Goal: Information Seeking & Learning: Learn about a topic

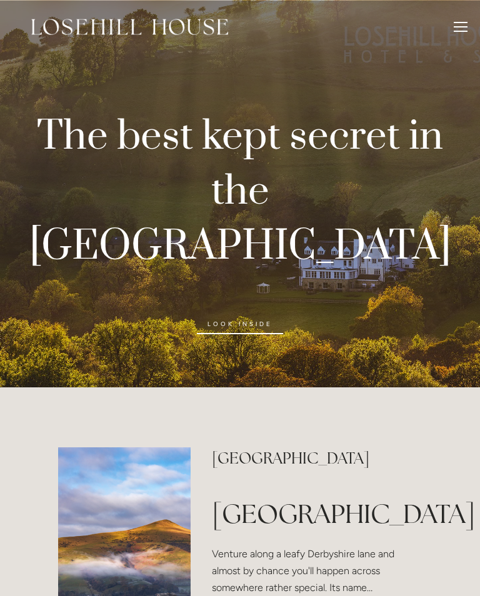
click at [258, 314] on link "look inside" at bounding box center [240, 324] width 86 height 20
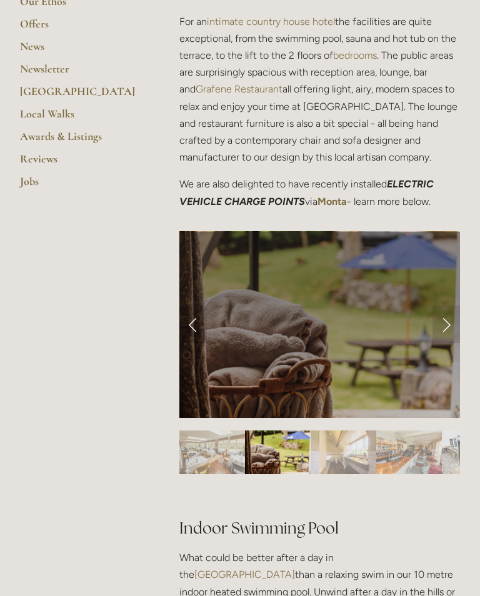
scroll to position [396, 0]
click at [451, 337] on link "Next Slide" at bounding box center [445, 323] width 27 height 37
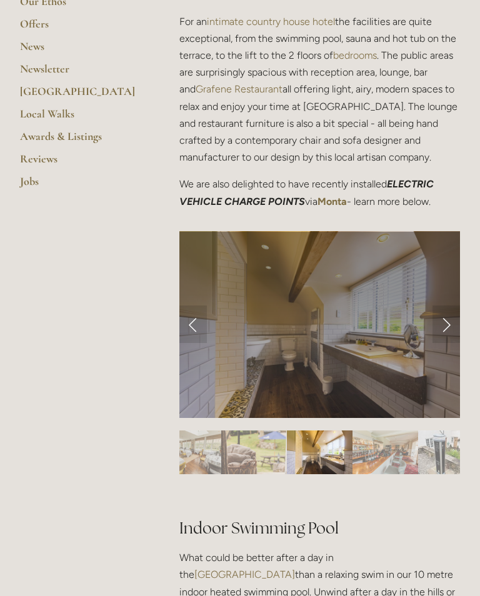
click at [452, 330] on link "Next Slide" at bounding box center [445, 323] width 27 height 37
click at [450, 323] on link "Next Slide" at bounding box center [445, 323] width 27 height 37
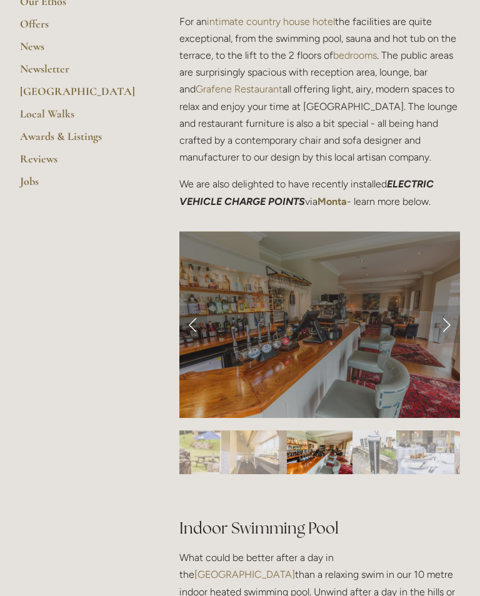
click at [450, 317] on link "Next Slide" at bounding box center [445, 323] width 27 height 37
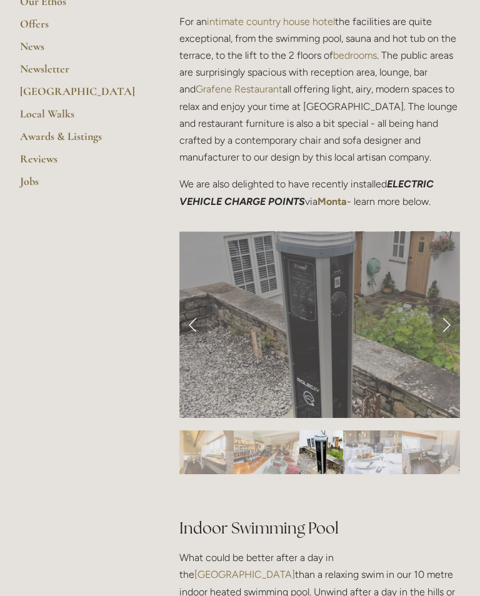
click at [448, 315] on link "Next Slide" at bounding box center [445, 323] width 27 height 37
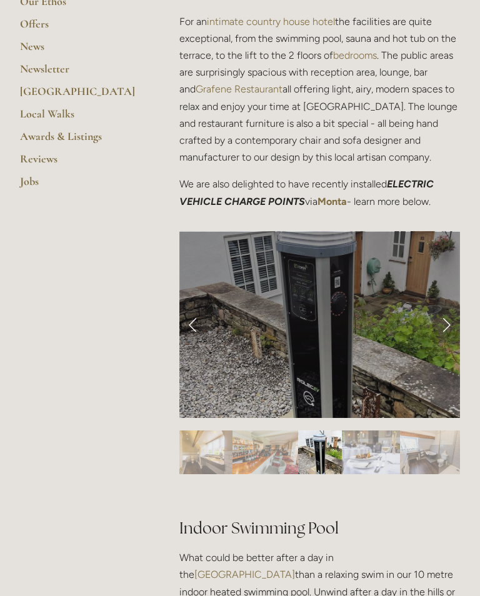
click at [447, 316] on link "Next Slide" at bounding box center [445, 323] width 27 height 37
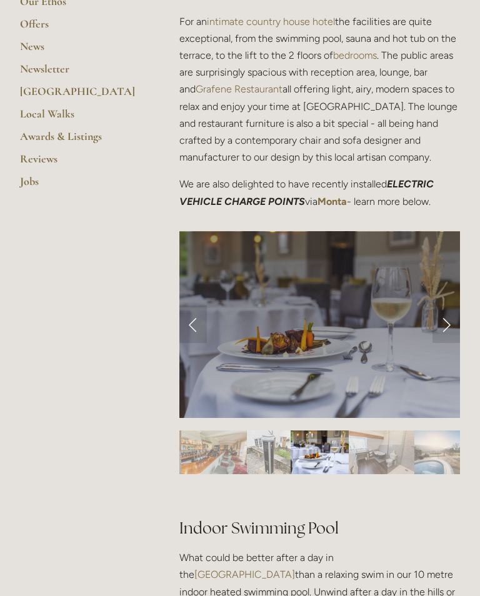
click at [443, 319] on link "Next Slide" at bounding box center [445, 323] width 27 height 37
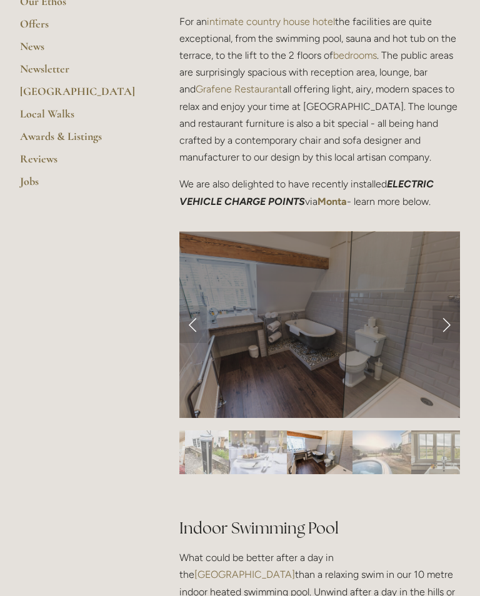
click at [446, 318] on link "Next Slide" at bounding box center [445, 323] width 27 height 37
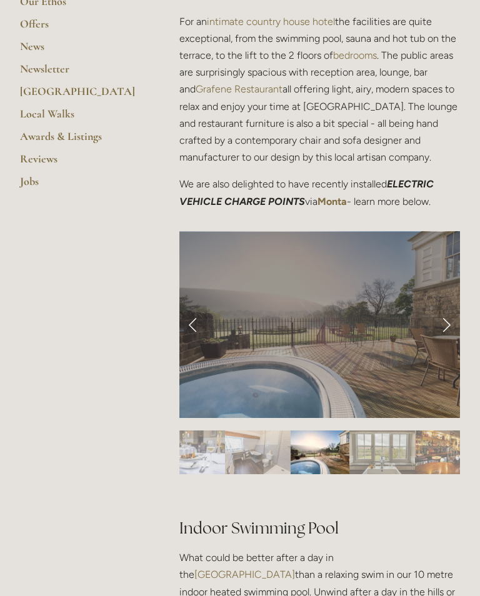
click at [448, 319] on link "Next Slide" at bounding box center [445, 323] width 27 height 37
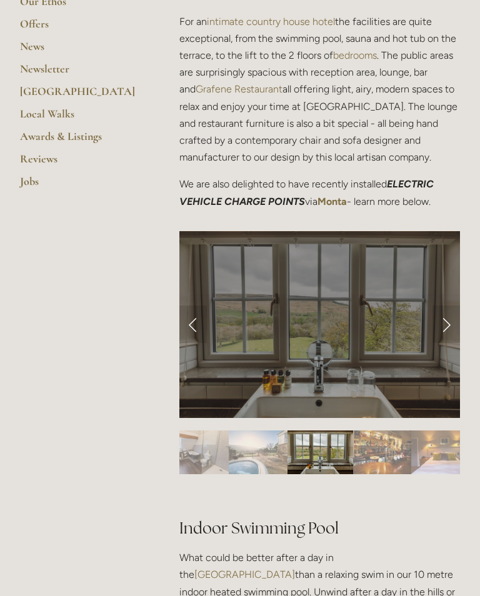
click at [450, 319] on link "Next Slide" at bounding box center [445, 323] width 27 height 37
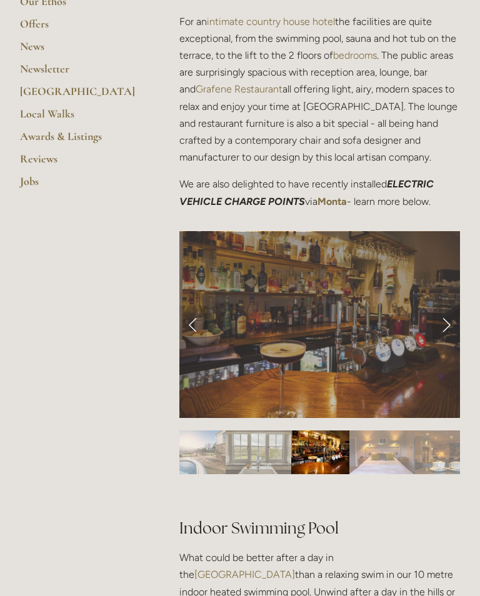
click at [452, 322] on link "Next Slide" at bounding box center [445, 323] width 27 height 37
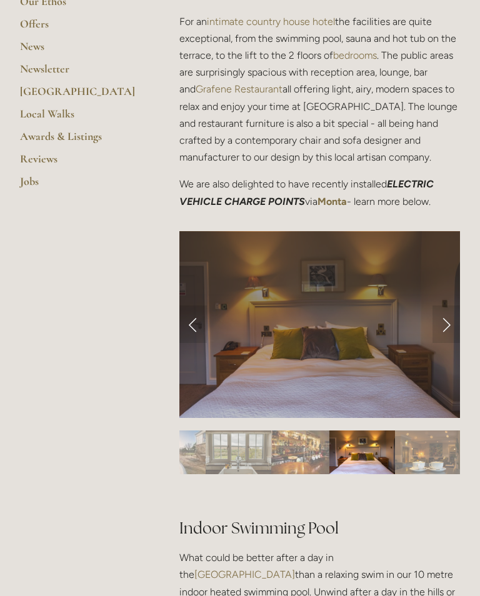
click at [448, 323] on link "Next Slide" at bounding box center [445, 323] width 27 height 37
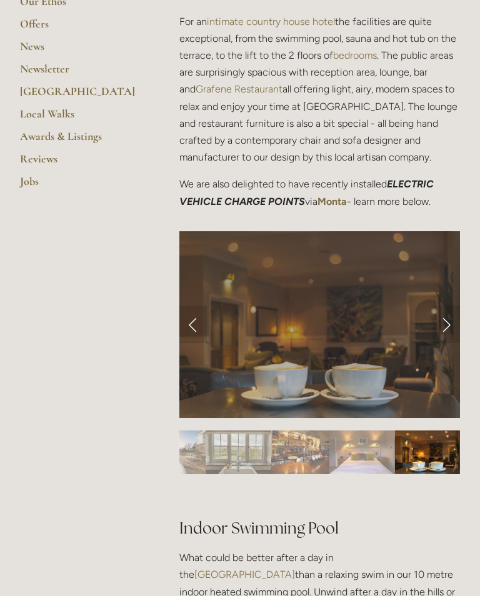
click at [452, 315] on link "Next Slide" at bounding box center [445, 323] width 27 height 37
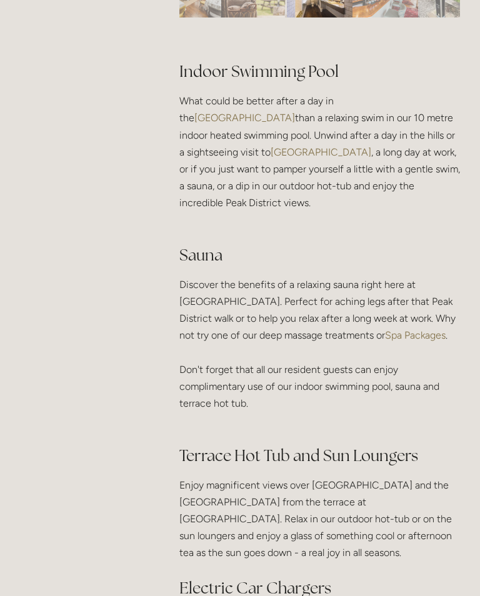
scroll to position [837, 0]
